Goal: Information Seeking & Learning: Learn about a topic

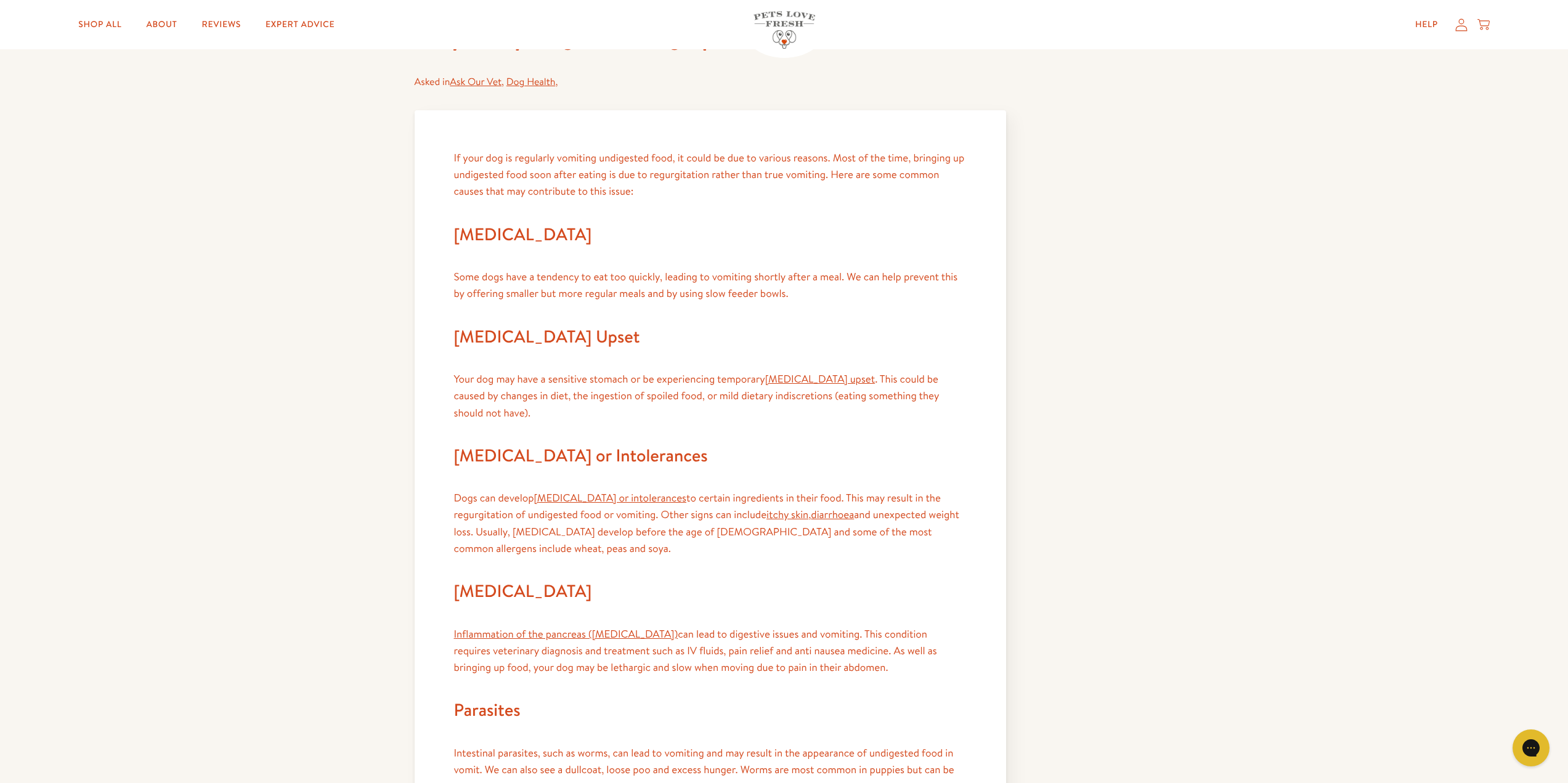
click at [957, 456] on h2 "[MEDICAL_DATA] or Intolerances" at bounding box center [710, 456] width 513 height 29
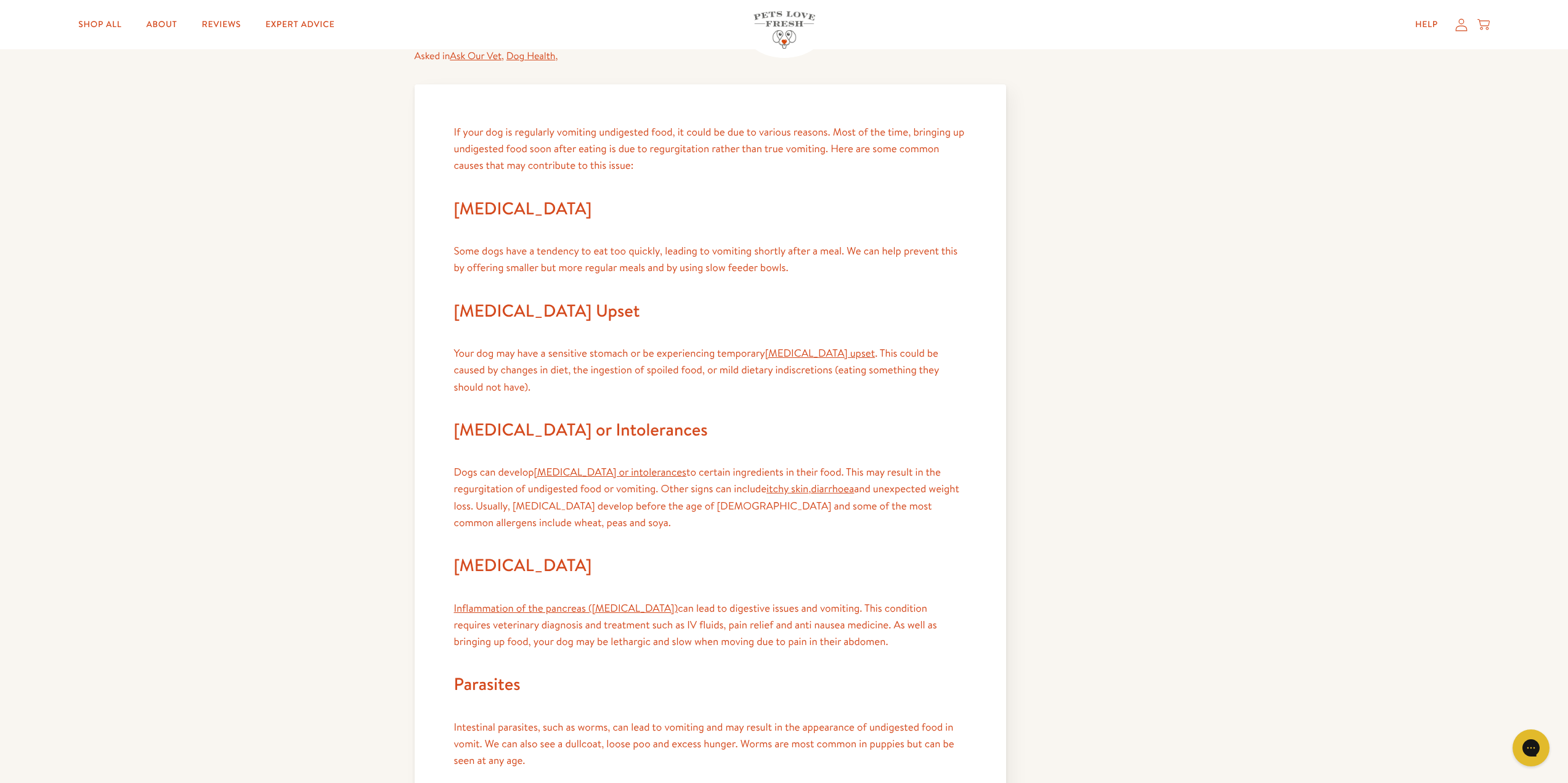
scroll to position [555, 0]
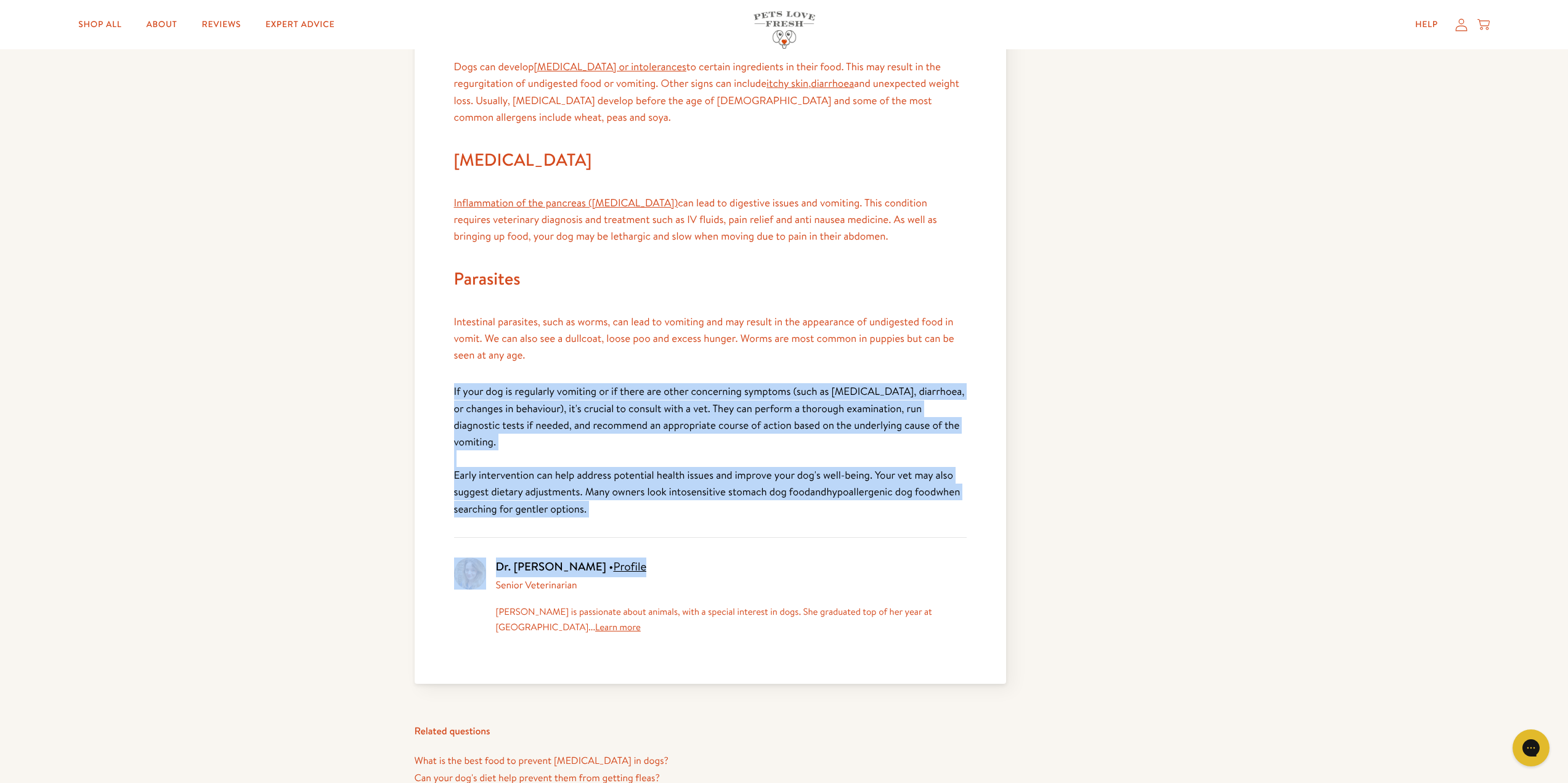
drag, startPoint x: 677, startPoint y: 483, endPoint x: 447, endPoint y: 366, distance: 258.0
click at [447, 366] on div "If your dog is regularly vomiting undigested food, it could be due to various r…" at bounding box center [710, 181] width 591 height 1004
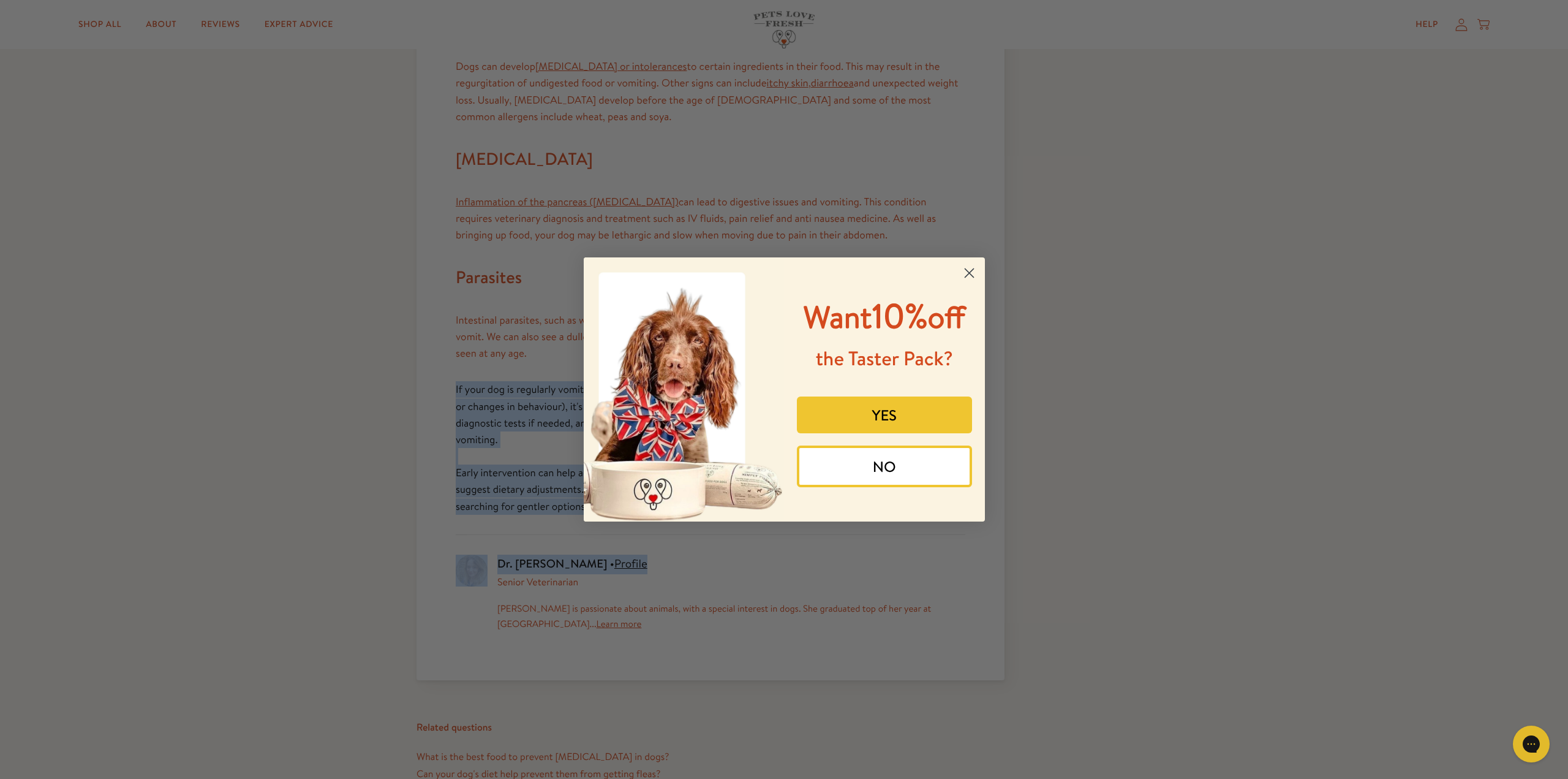
click at [963, 267] on circle "Close dialog" at bounding box center [968, 272] width 20 height 20
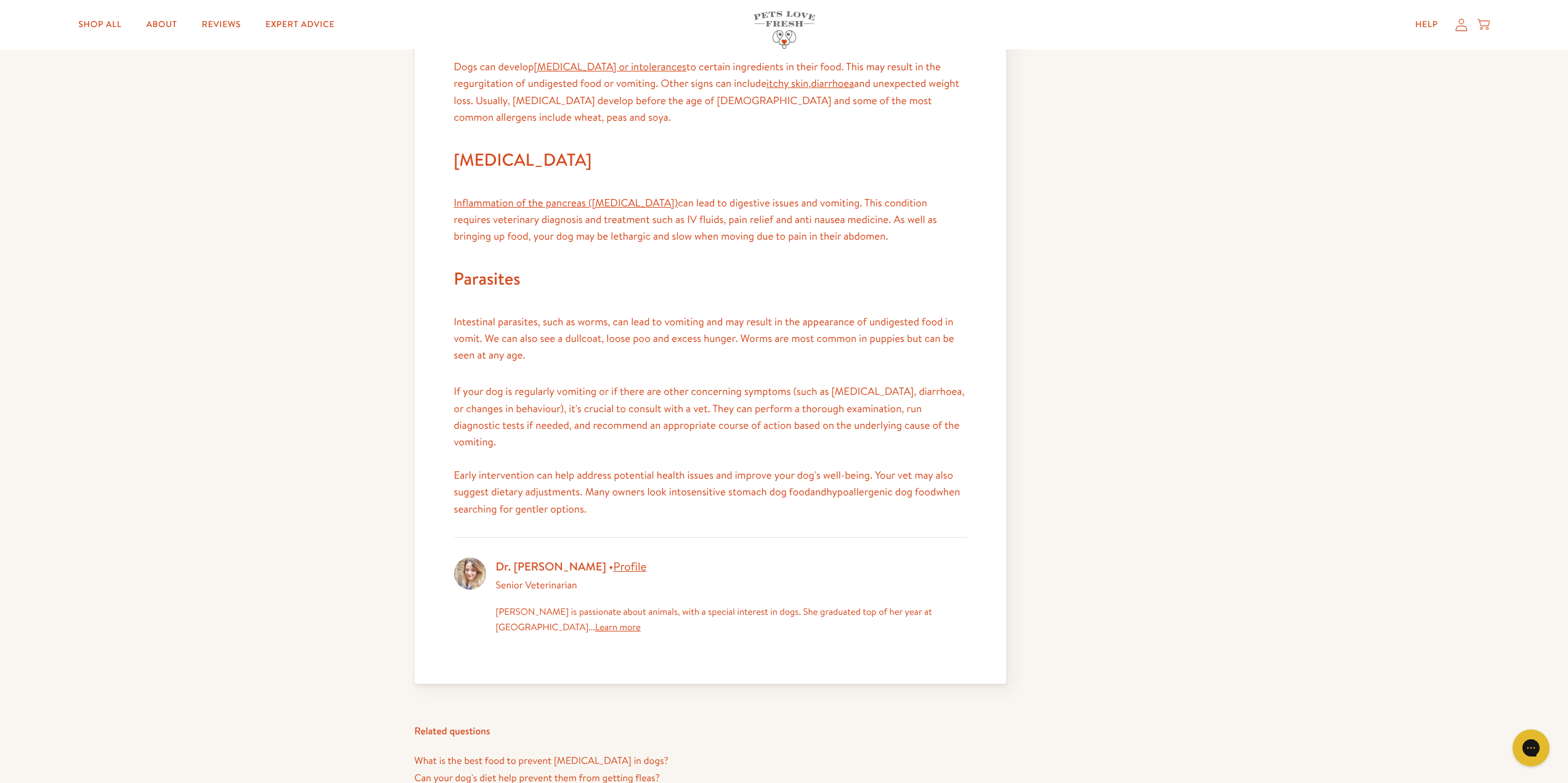
click at [261, 284] on article "← Questions Why is my dog throwing up undigested food? Asked in Ask Our Vet , D…" at bounding box center [784, 241] width 1568 height 1439
drag, startPoint x: 518, startPoint y: 409, endPoint x: 708, endPoint y: 422, distance: 190.4
click at [708, 422] on p "If your dog is regularly vomiting or if there are other concerning symptoms (su…" at bounding box center [710, 450] width 513 height 134
click at [281, 325] on article "← Questions Why is my dog throwing up undigested food? Asked in Ask Our Vet , D…" at bounding box center [784, 241] width 1568 height 1439
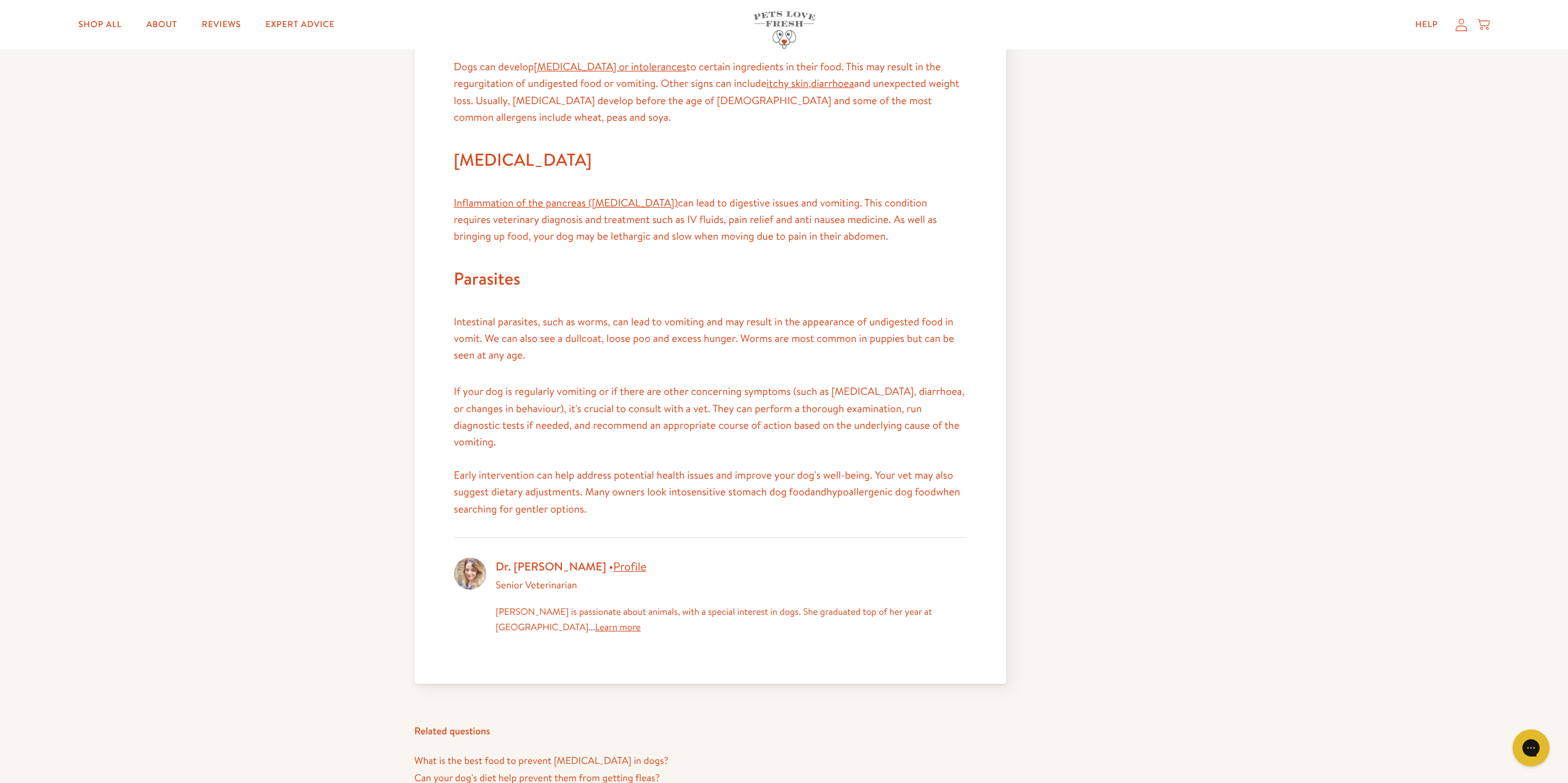
click at [1090, 317] on div "← Questions Why is my dog throwing up undigested food? Asked in Ask Our Vet , D…" at bounding box center [784, 241] width 739 height 1439
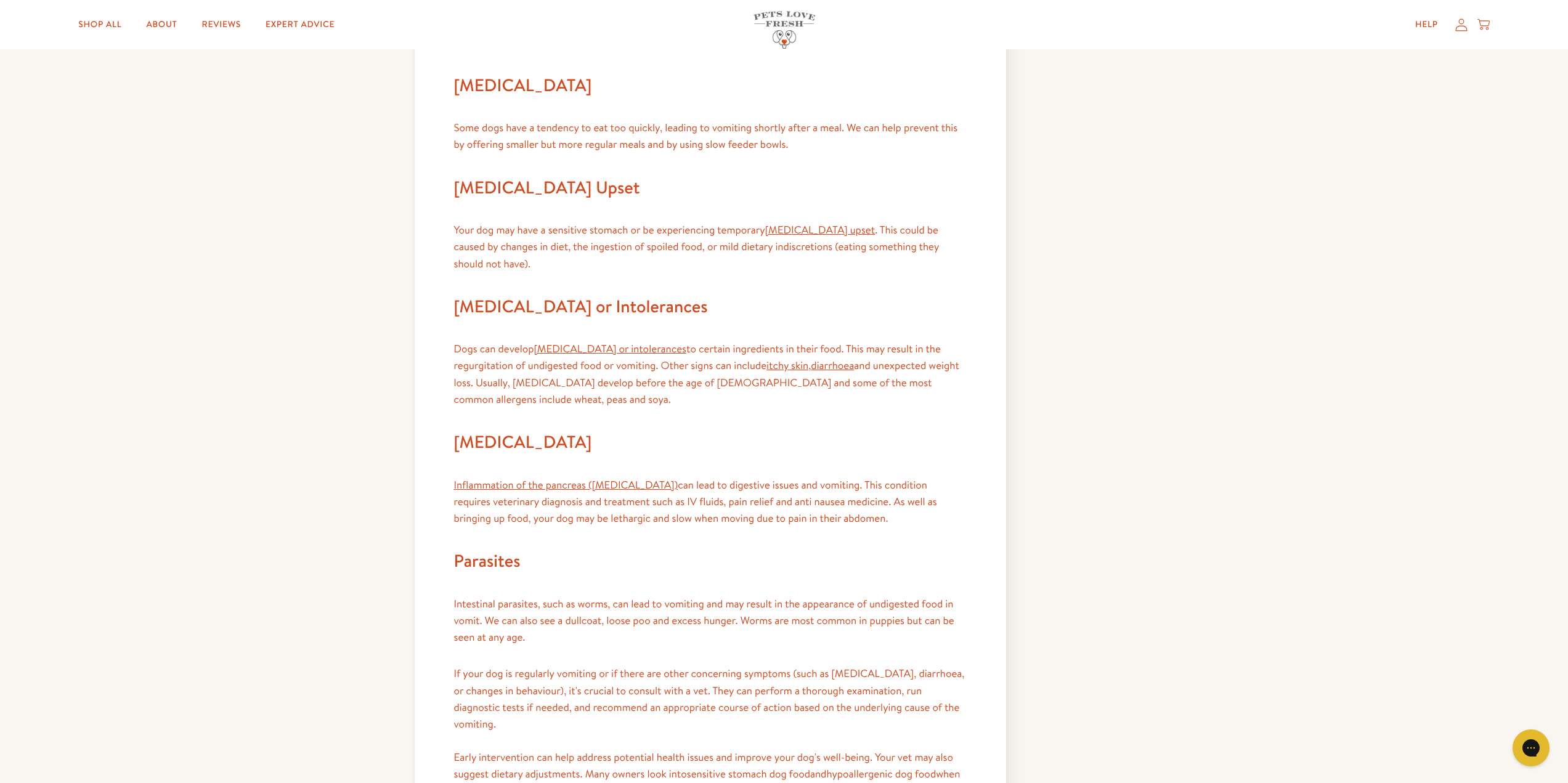
scroll to position [247, 0]
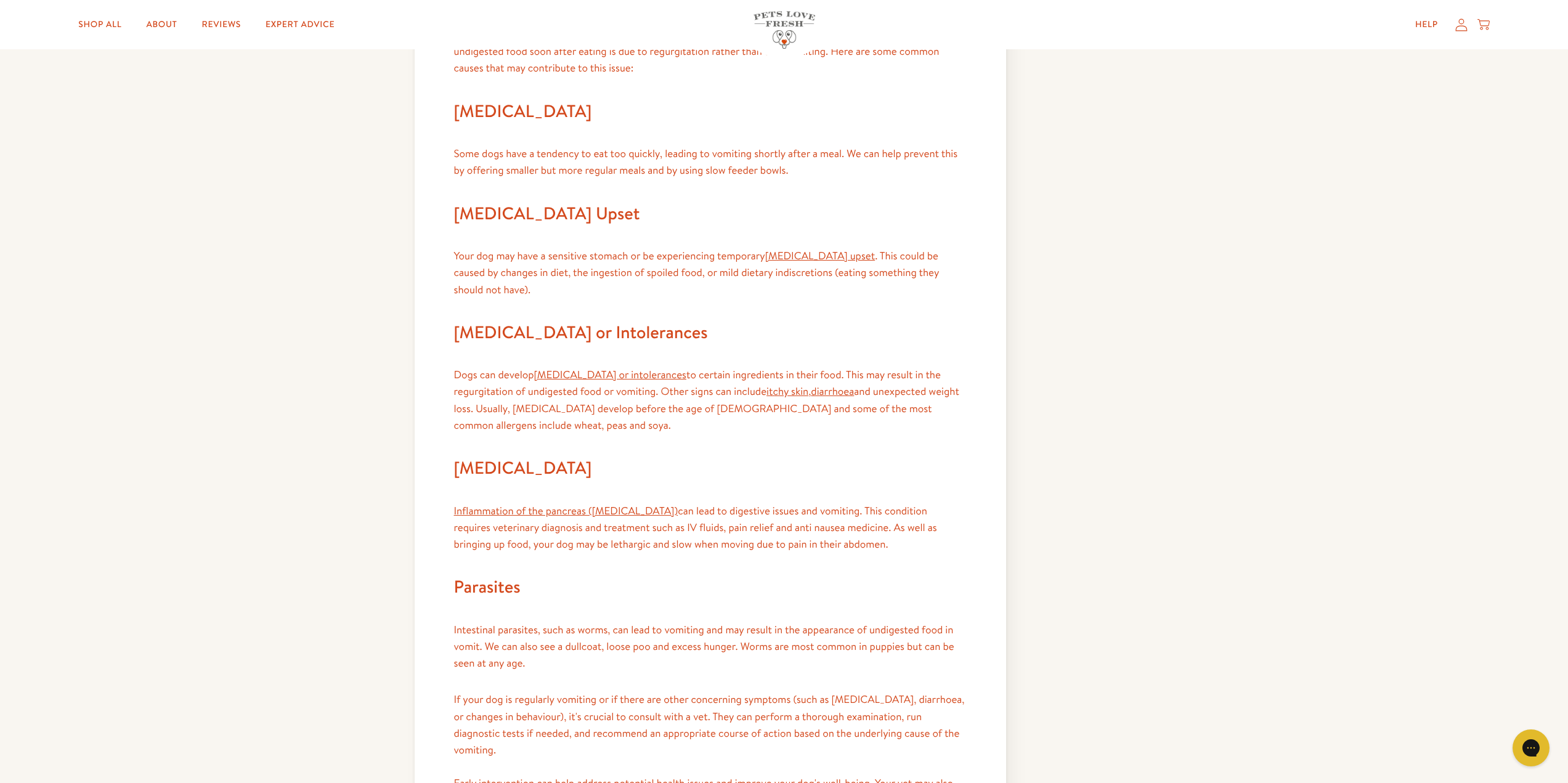
click at [348, 370] on article "← Questions Why is my dog throwing up undigested food? Asked in Ask Our Vet , D…" at bounding box center [784, 548] width 1568 height 1439
